Goal: Task Accomplishment & Management: Manage account settings

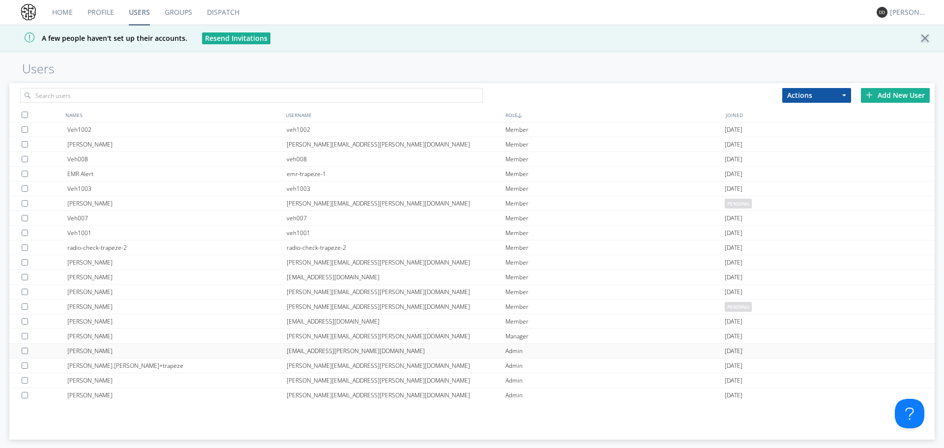
click at [120, 347] on div "[PERSON_NAME]" at bounding box center [176, 351] width 219 height 14
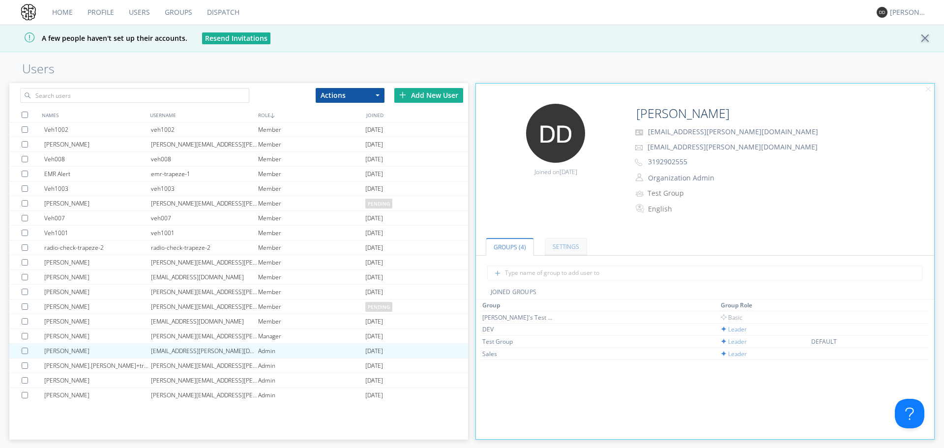
click at [568, 242] on link "Settings" at bounding box center [566, 246] width 42 height 17
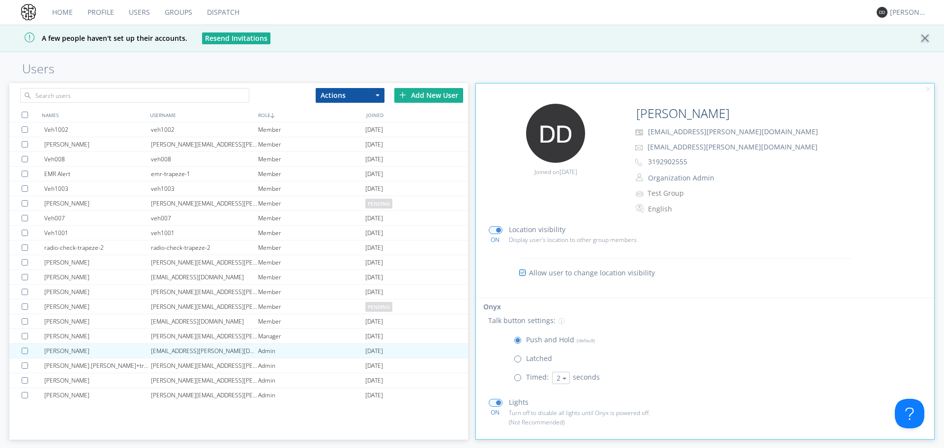
scroll to position [121, 0]
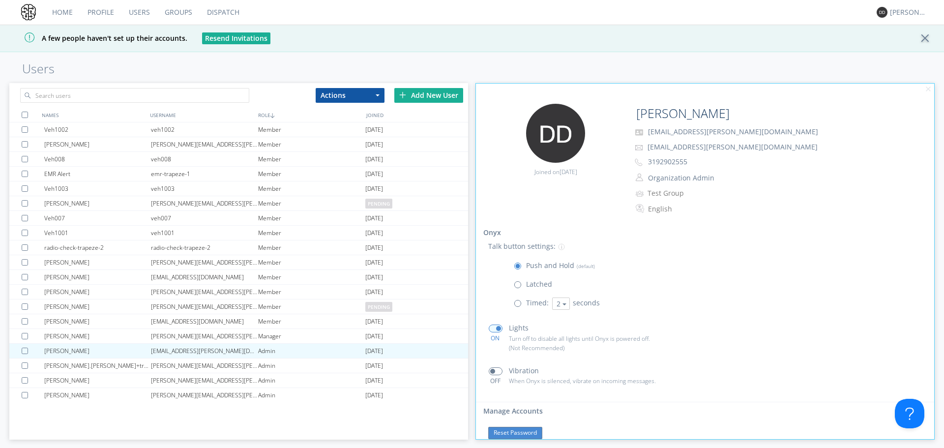
click at [519, 432] on button "Reset Password" at bounding box center [515, 433] width 54 height 12
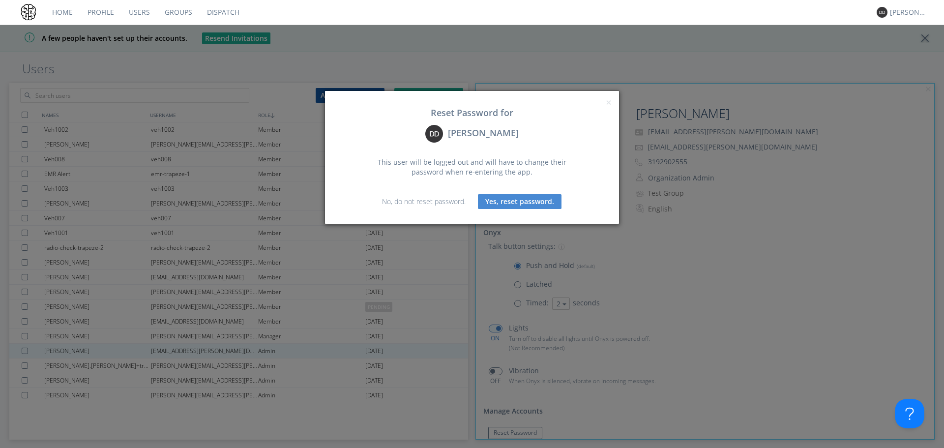
click at [492, 203] on button "Yes, reset password." at bounding box center [520, 201] width 84 height 15
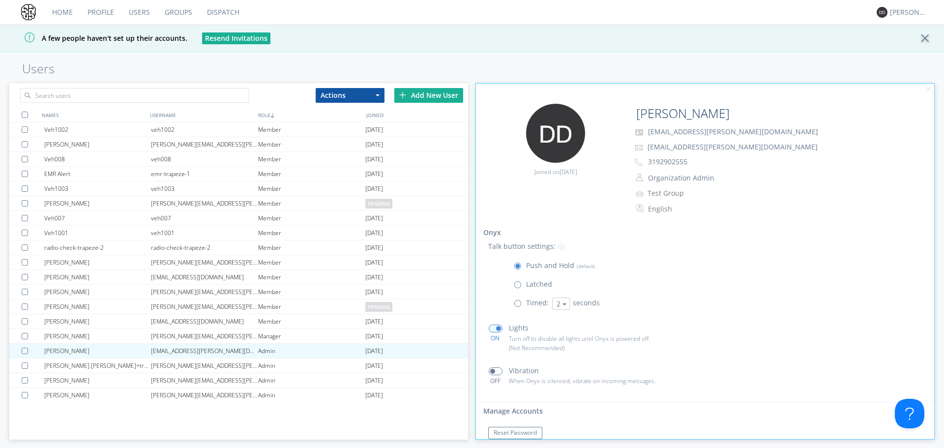
click at [226, 14] on link "Dispatch" at bounding box center [223, 12] width 47 height 25
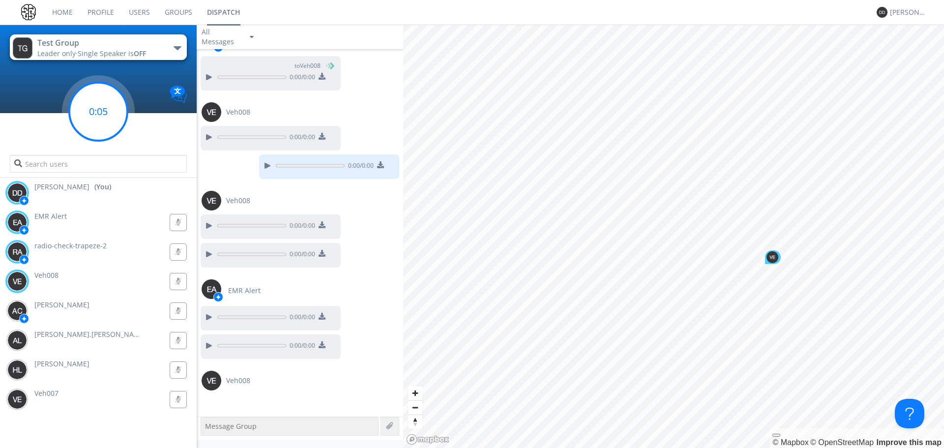
scroll to position [453, 0]
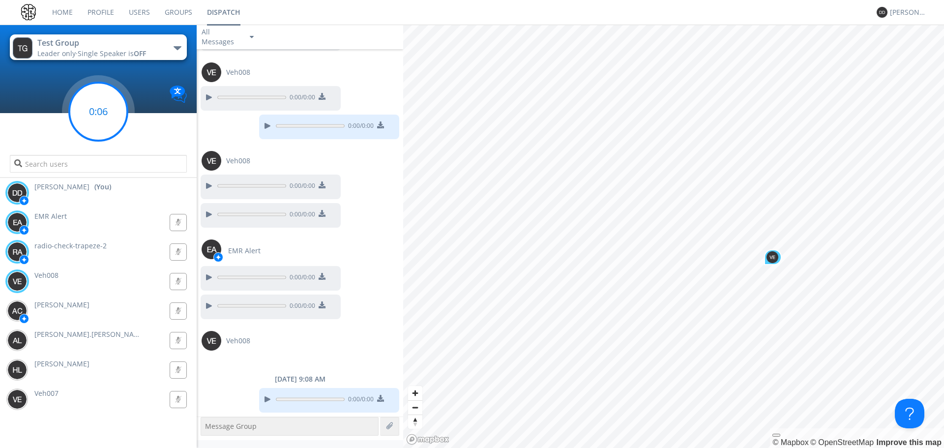
click at [119, 105] on circle at bounding box center [98, 112] width 58 height 58
click at [140, 3] on link "Users" at bounding box center [139, 12] width 36 height 25
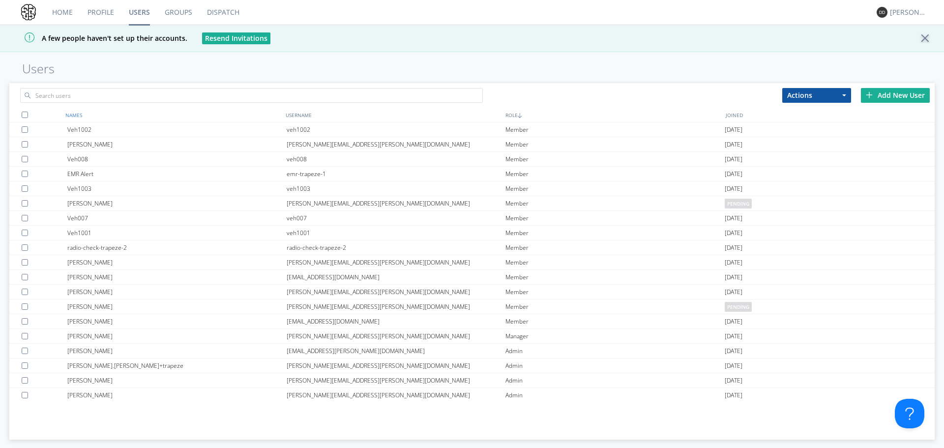
click at [74, 111] on div "NAMES" at bounding box center [173, 115] width 220 height 14
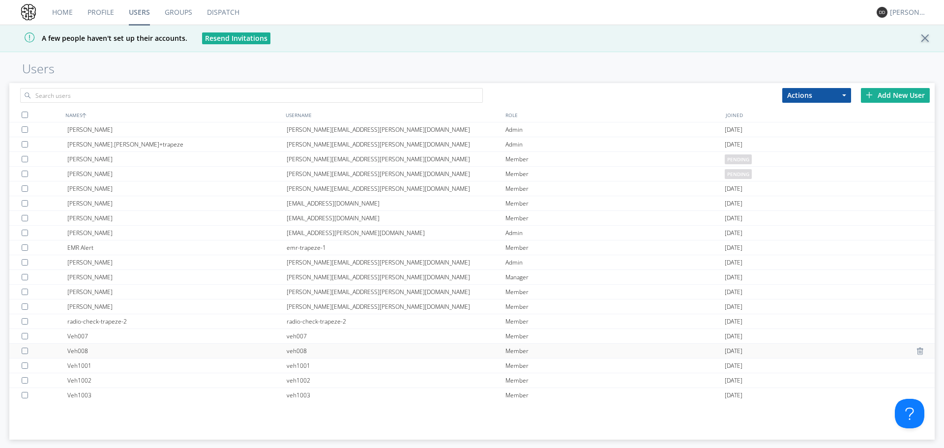
click at [81, 346] on div "Veh008" at bounding box center [176, 351] width 219 height 14
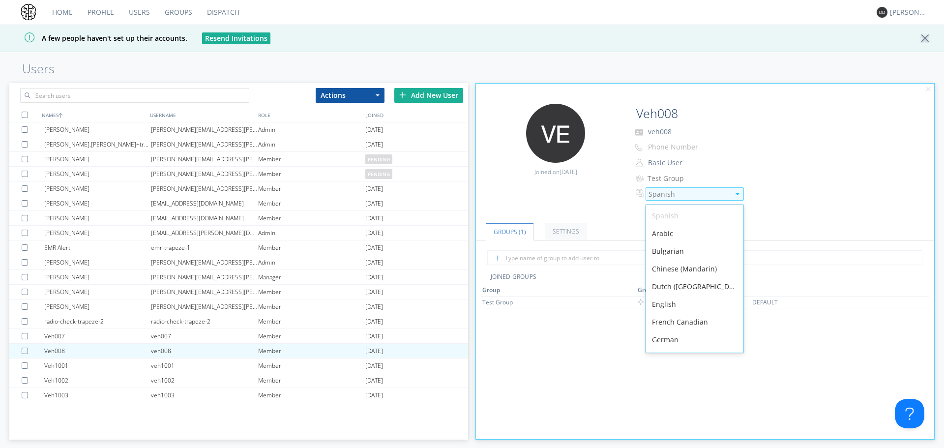
click at [664, 200] on div "Spanish" at bounding box center [694, 193] width 98 height 13
drag, startPoint x: 744, startPoint y: 231, endPoint x: 744, endPoint y: 252, distance: 21.1
click at [744, 252] on div "Edit Avatar Joined on 2025-07-09 Veh008 veh008 Phone Number Basic User Manager …" at bounding box center [704, 261] width 459 height 356
click at [686, 326] on div "French Canadian" at bounding box center [694, 322] width 97 height 18
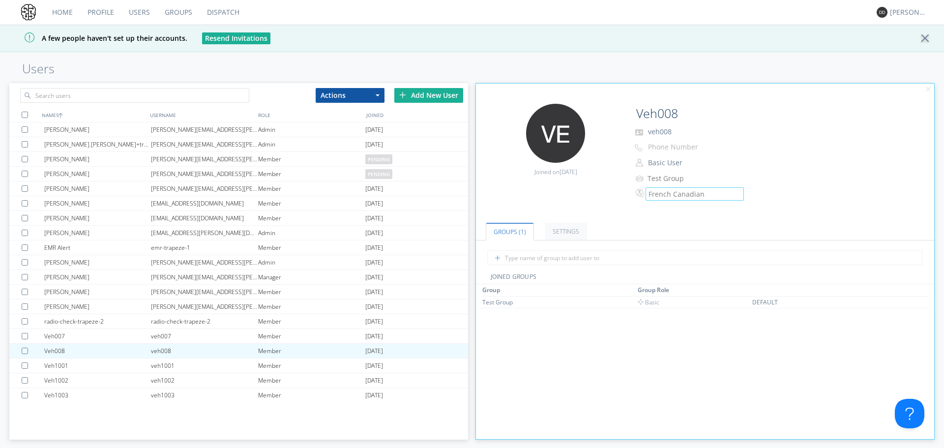
click at [221, 15] on link "Dispatch" at bounding box center [223, 12] width 47 height 25
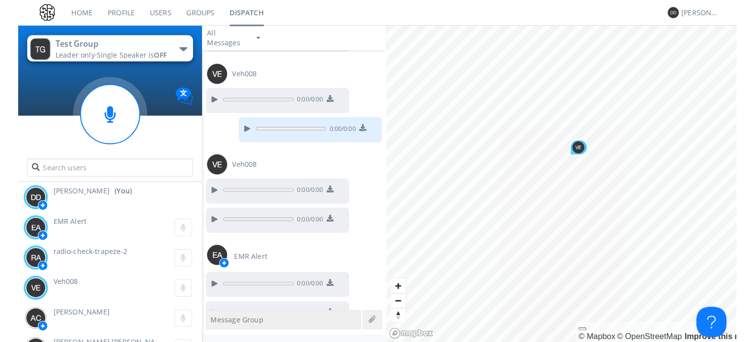
scroll to position [424, 0]
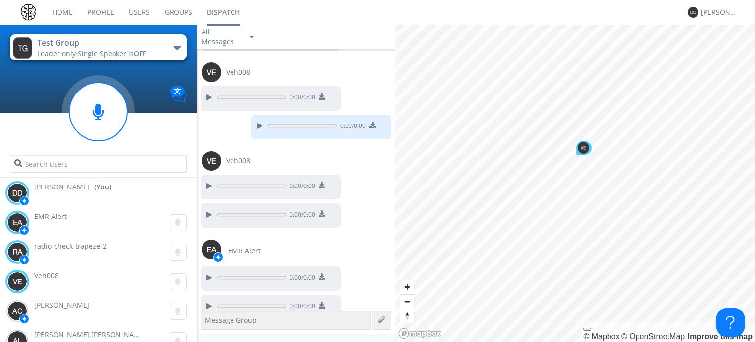
click at [138, 15] on link "Users" at bounding box center [139, 12] width 36 height 25
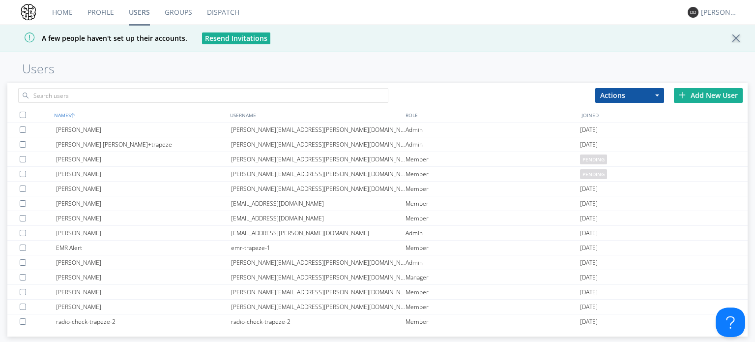
click at [70, 114] on div "NAMES" at bounding box center [140, 115] width 176 height 14
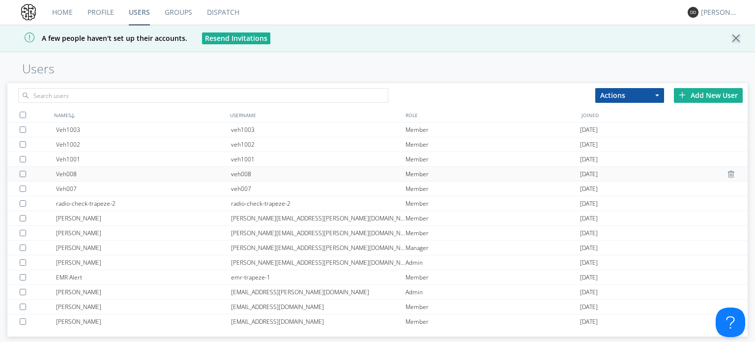
click at [71, 173] on div "Veh008" at bounding box center [143, 174] width 174 height 14
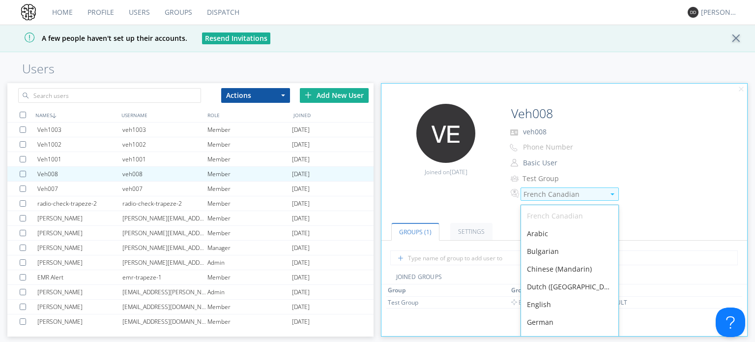
click at [543, 196] on div "French Canadian" at bounding box center [563, 194] width 81 height 10
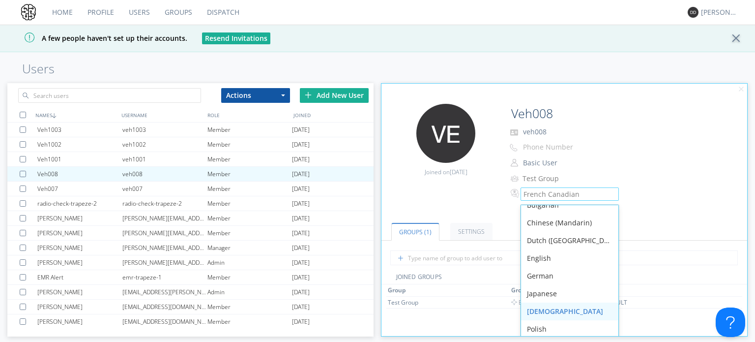
scroll to position [153, 0]
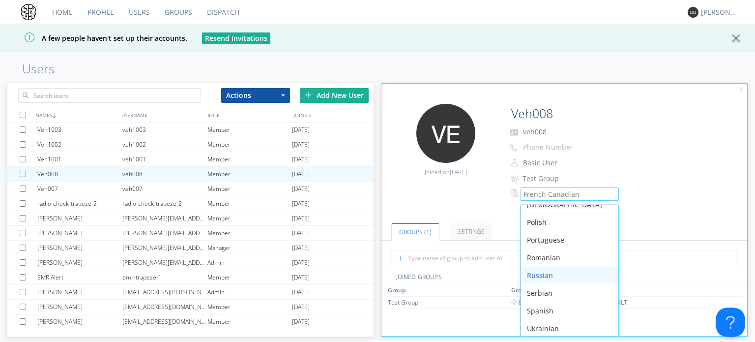
click at [560, 275] on div "Russian" at bounding box center [569, 275] width 97 height 18
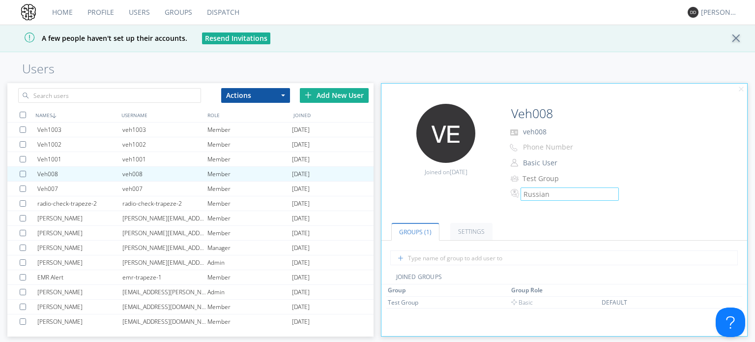
click at [224, 8] on link "Dispatch" at bounding box center [223, 12] width 47 height 25
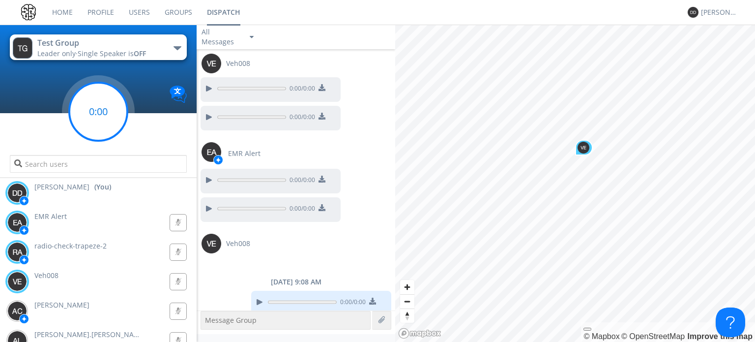
scroll to position [526, 0]
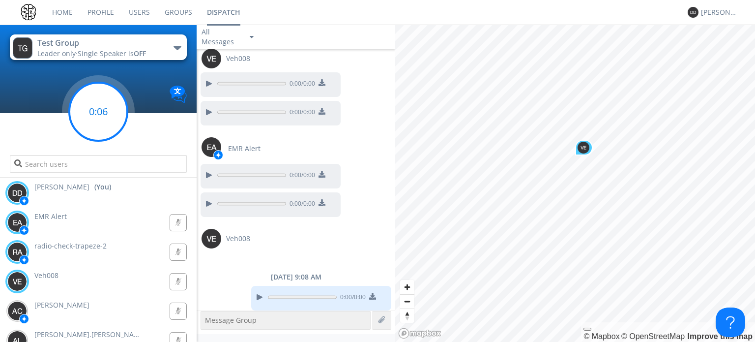
click at [98, 111] on g at bounding box center [98, 112] width 58 height 58
click at [100, 12] on link "Profile" at bounding box center [100, 12] width 41 height 25
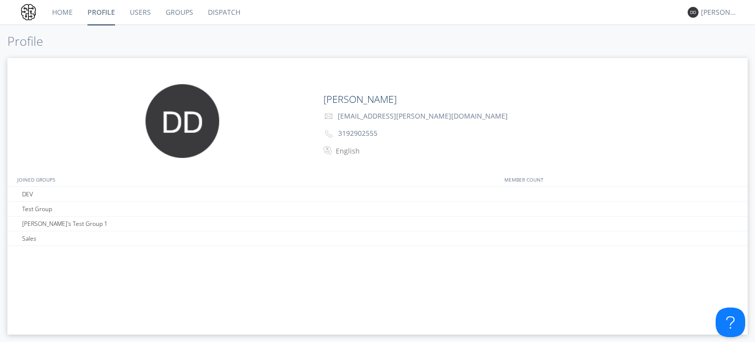
click at [134, 13] on link "Users" at bounding box center [140, 12] width 36 height 25
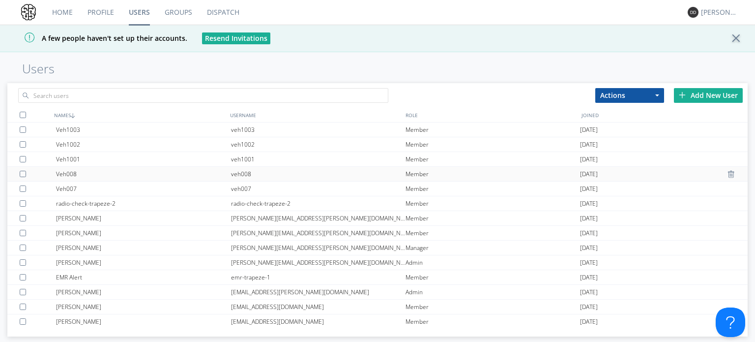
click at [88, 179] on div "Veh008" at bounding box center [143, 174] width 174 height 14
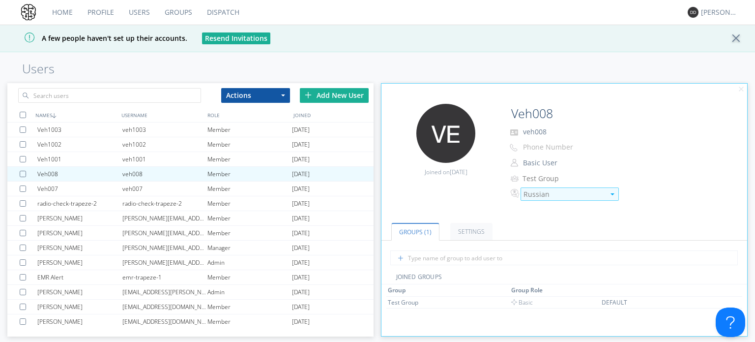
click at [541, 196] on div "Russian" at bounding box center [563, 194] width 81 height 10
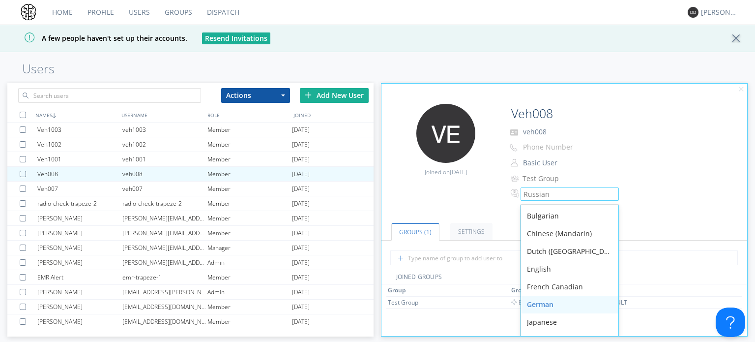
scroll to position [49, 0]
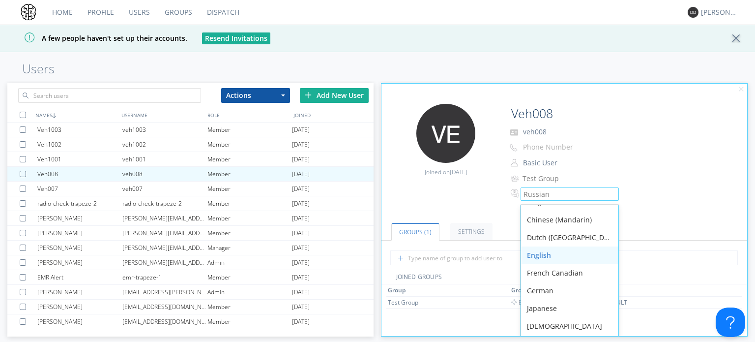
click at [560, 250] on div "English" at bounding box center [569, 255] width 97 height 18
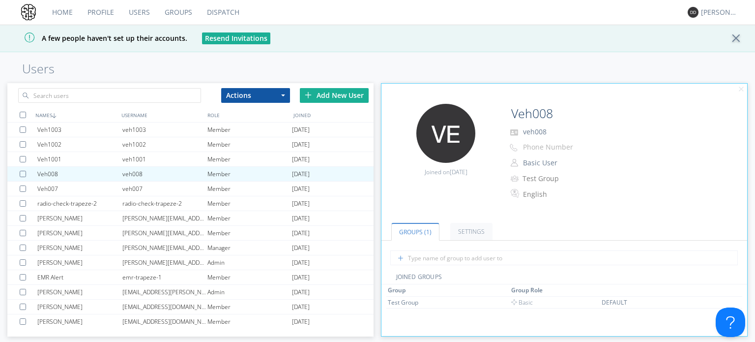
click at [635, 135] on p "veh008" at bounding box center [605, 131] width 197 height 13
click at [218, 12] on link "Dispatch" at bounding box center [223, 12] width 47 height 25
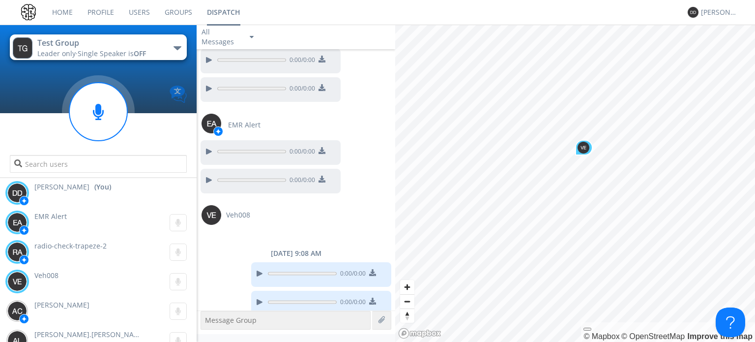
scroll to position [526, 0]
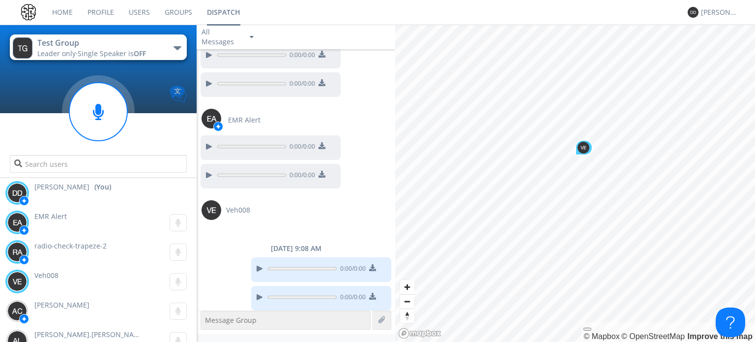
click at [179, 90] on img at bounding box center [178, 94] width 17 height 17
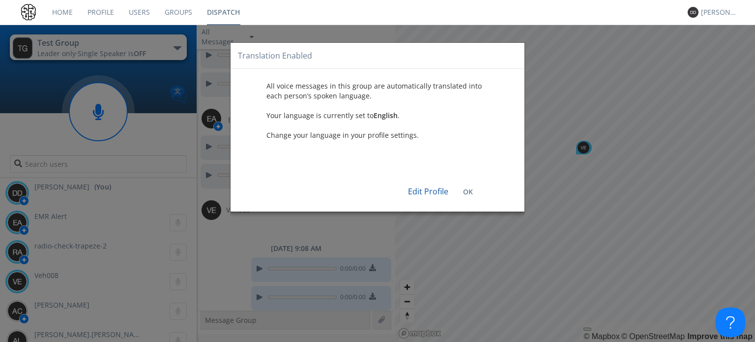
click at [179, 90] on div "Translation Enabled All voice messages in this group are automatically translat…" at bounding box center [377, 171] width 755 height 342
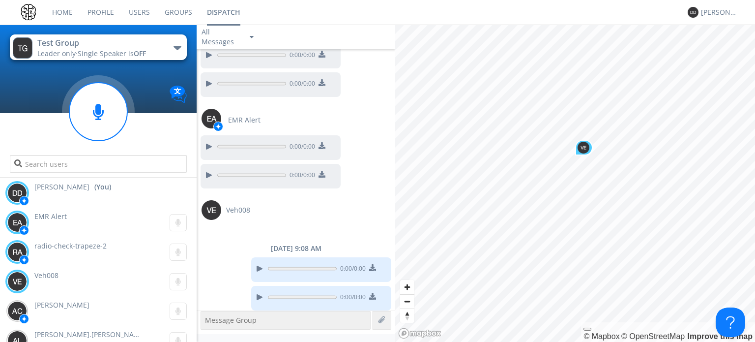
click at [153, 13] on link "Users" at bounding box center [139, 12] width 36 height 25
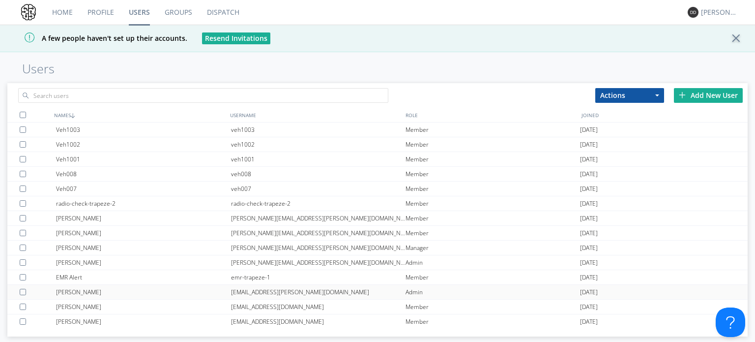
click at [98, 296] on div "[PERSON_NAME]" at bounding box center [143, 292] width 174 height 14
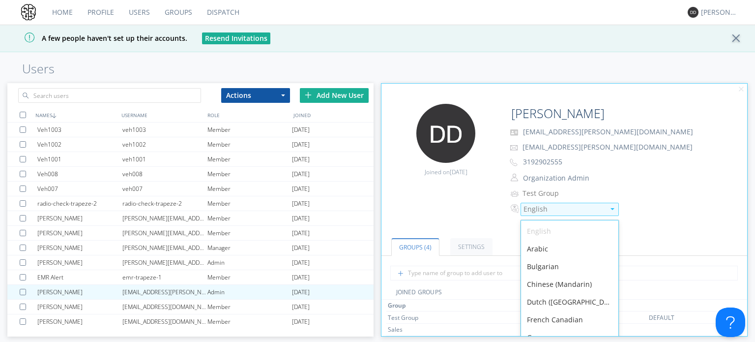
click at [536, 211] on div "English" at bounding box center [563, 209] width 81 height 10
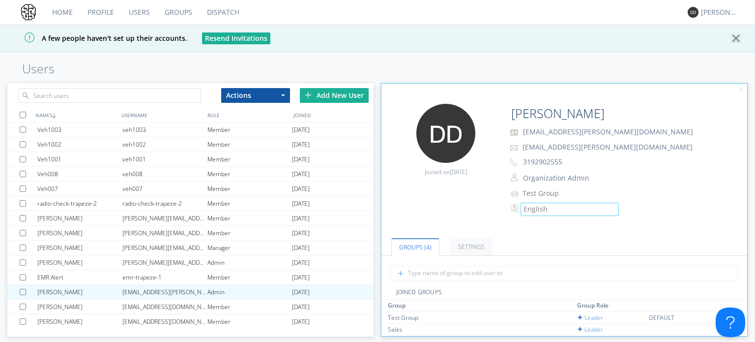
click at [220, 13] on link "Dispatch" at bounding box center [223, 12] width 47 height 25
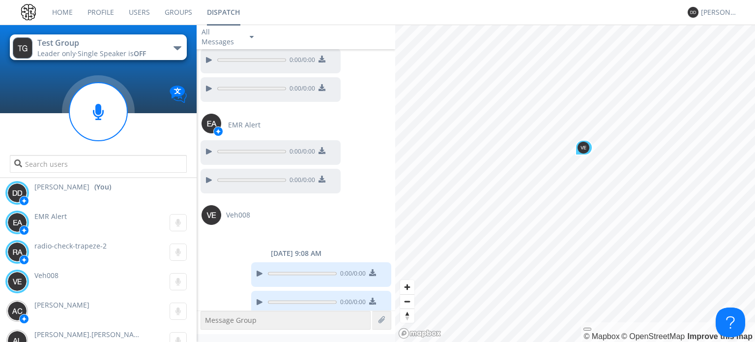
scroll to position [526, 0]
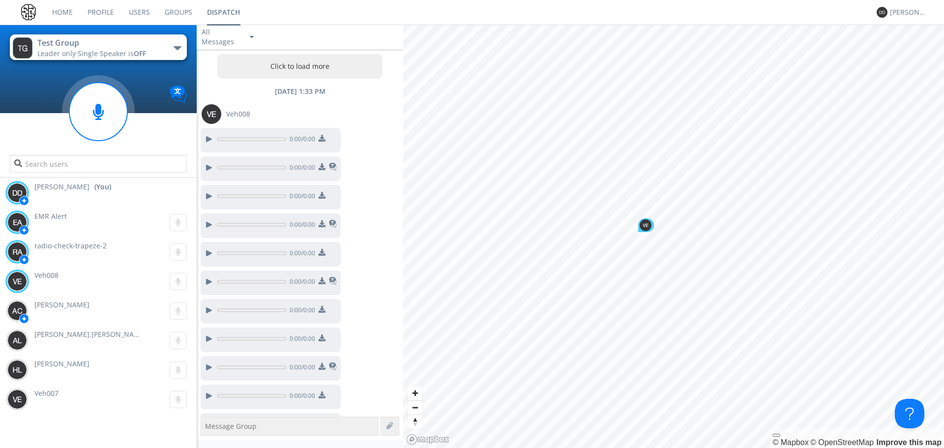
scroll to position [982, 0]
